Goal: Task Accomplishment & Management: Use online tool/utility

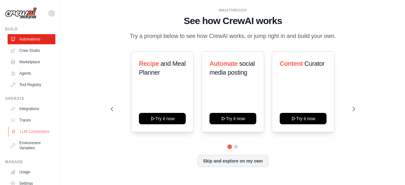
click at [39, 132] on link "LLM Connections" at bounding box center [32, 132] width 48 height 10
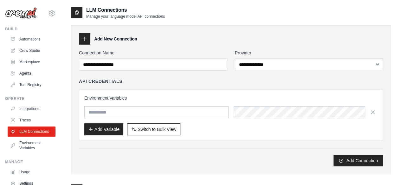
scroll to position [32, 0]
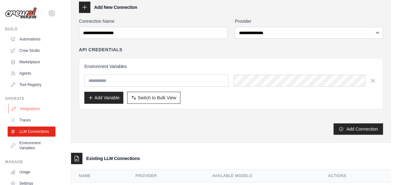
click at [32, 107] on link "Integrations" at bounding box center [32, 109] width 48 height 10
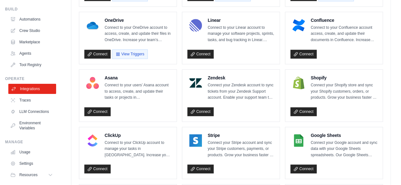
scroll to position [10, 0]
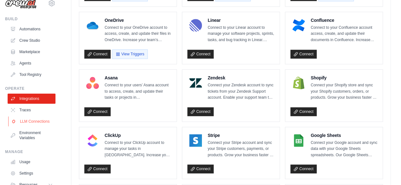
click at [39, 127] on link "LLM Connections" at bounding box center [32, 122] width 48 height 10
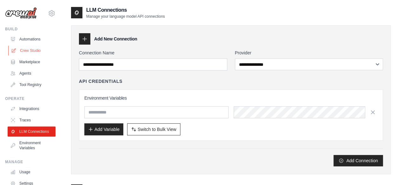
click at [29, 49] on link "Crew Studio" at bounding box center [32, 51] width 48 height 10
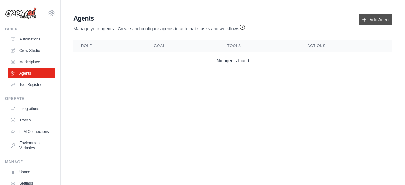
click at [377, 18] on link "Add Agent" at bounding box center [375, 19] width 33 height 11
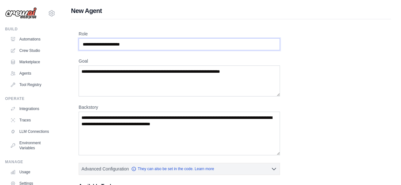
click at [95, 43] on input "Role" at bounding box center [179, 44] width 201 height 12
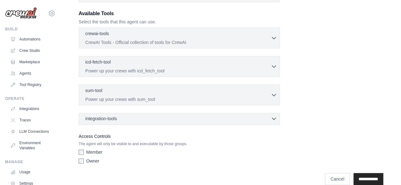
scroll to position [181, 0]
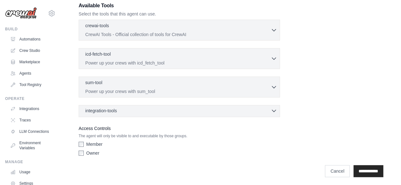
click at [138, 108] on div "integration-tools 0 selected" at bounding box center [181, 111] width 192 height 6
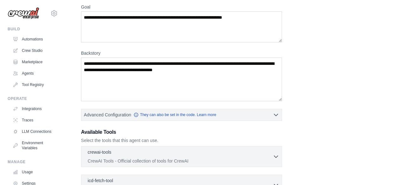
scroll to position [0, 0]
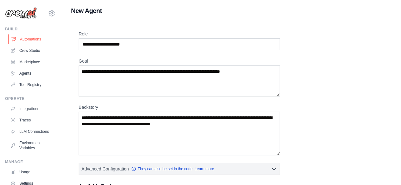
click at [36, 42] on link "Automations" at bounding box center [32, 39] width 48 height 10
